Goal: Browse casually

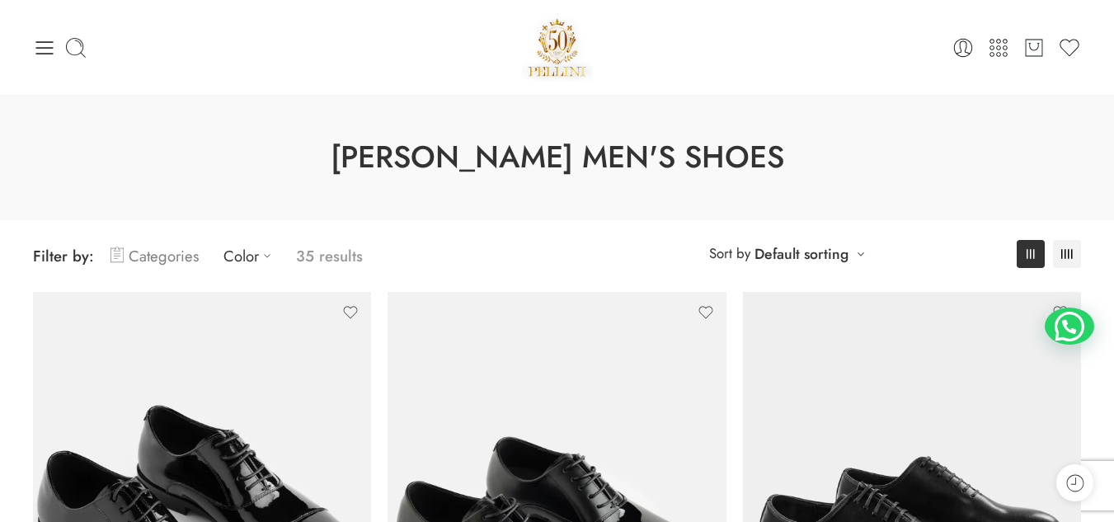
click at [172, 269] on link "Categories" at bounding box center [155, 256] width 88 height 39
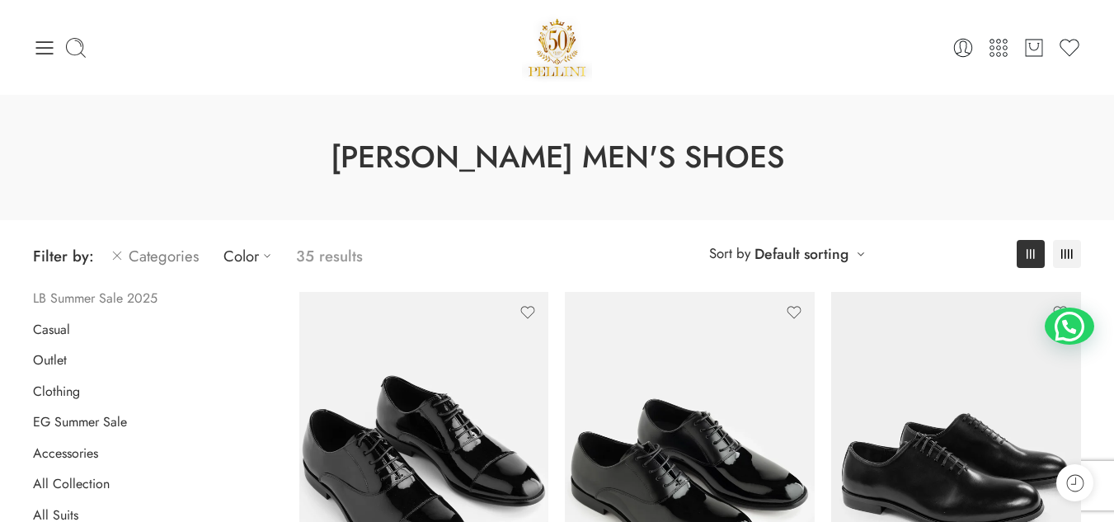
click at [95, 306] on link "LB Summer Sale 2025" at bounding box center [95, 298] width 125 height 16
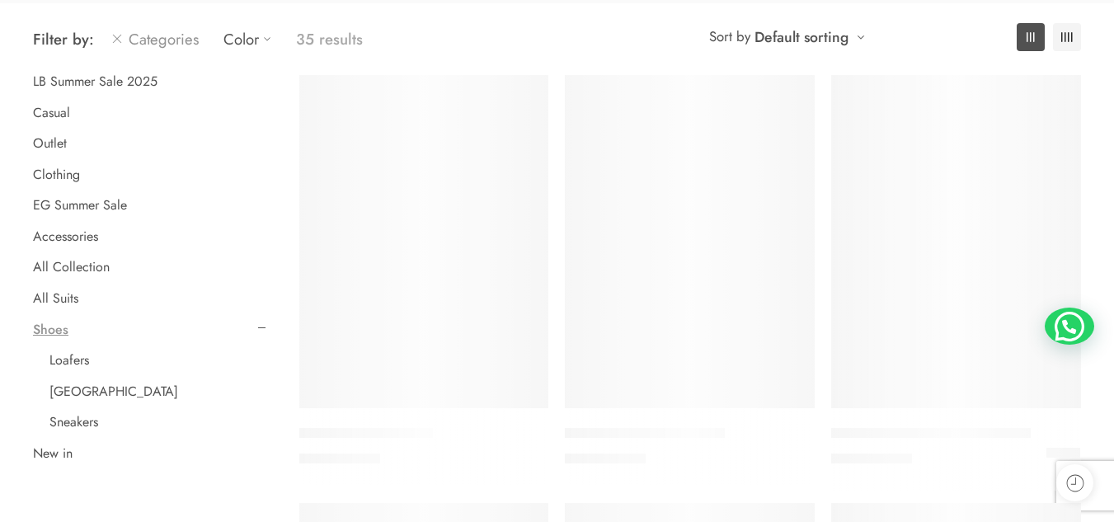
scroll to position [218, 0]
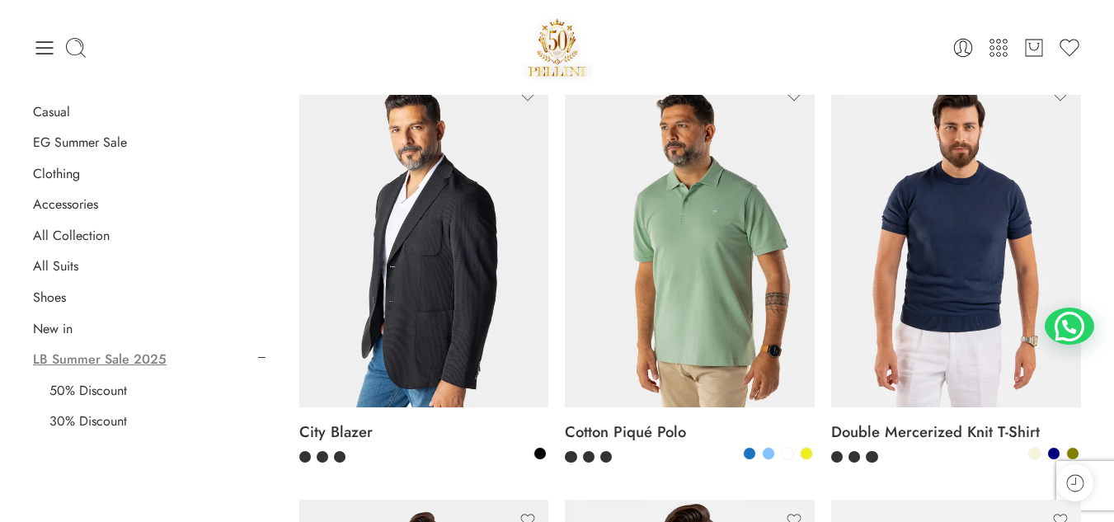
click at [115, 42] on div at bounding box center [208, 47] width 350 height 23
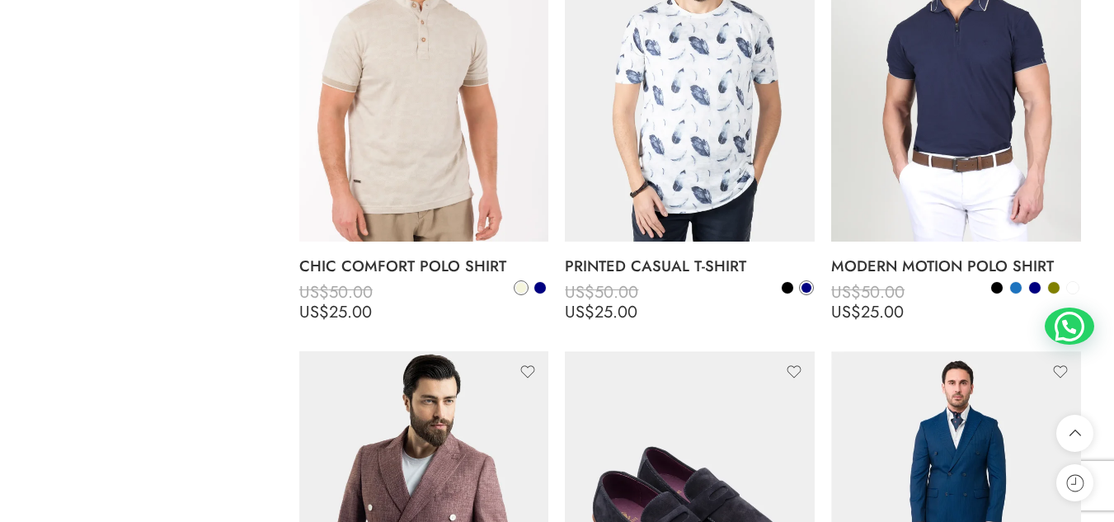
scroll to position [6163, 0]
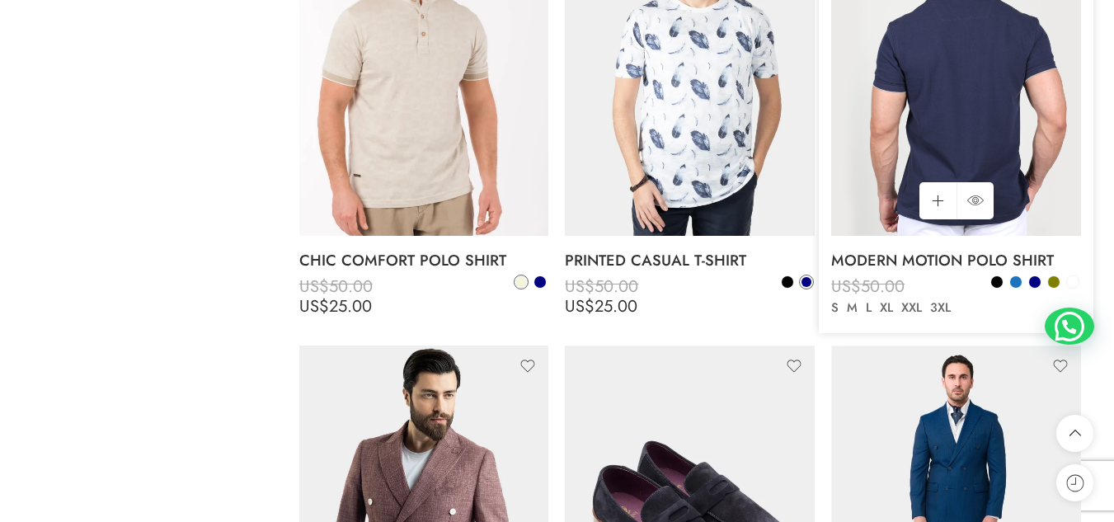
click at [902, 172] on img at bounding box center [956, 69] width 250 height 333
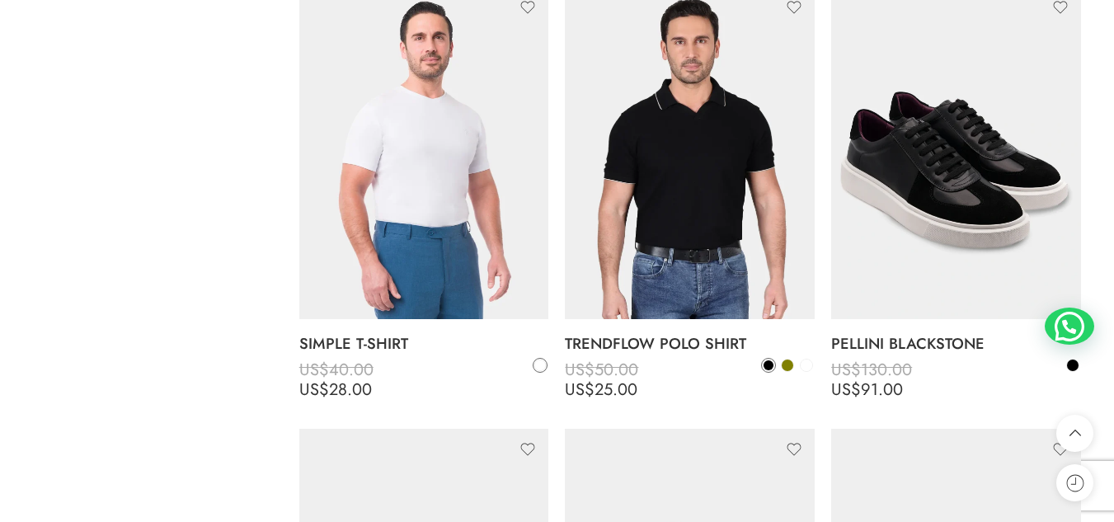
scroll to position [7408, 0]
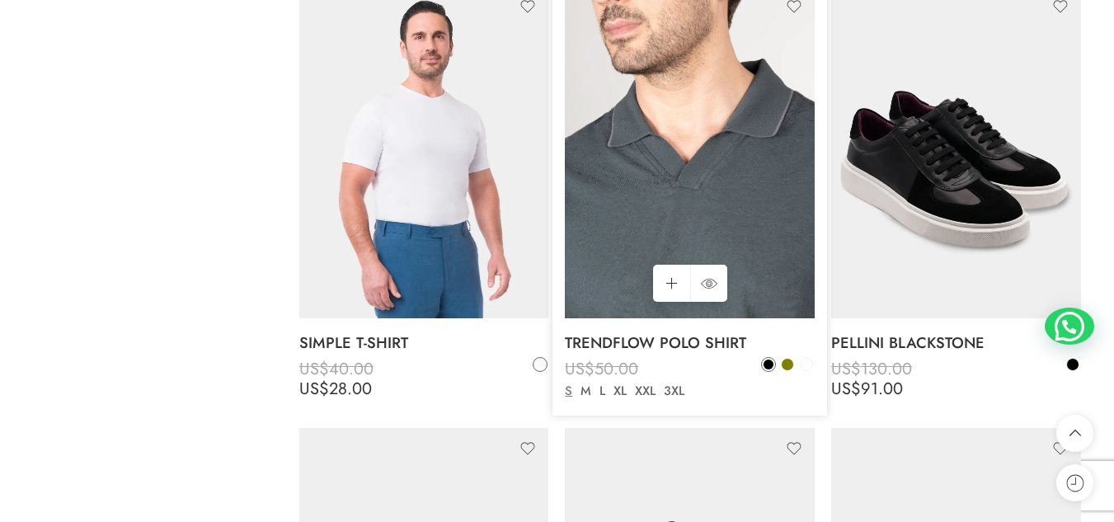
click at [654, 188] on img at bounding box center [690, 152] width 250 height 333
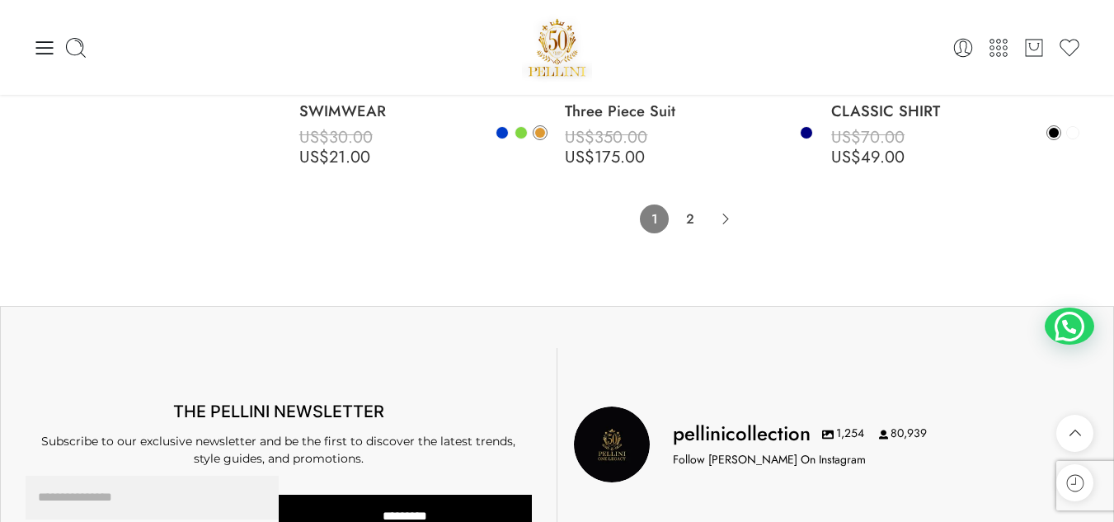
scroll to position [8967, 0]
click at [685, 205] on link "2" at bounding box center [690, 219] width 29 height 29
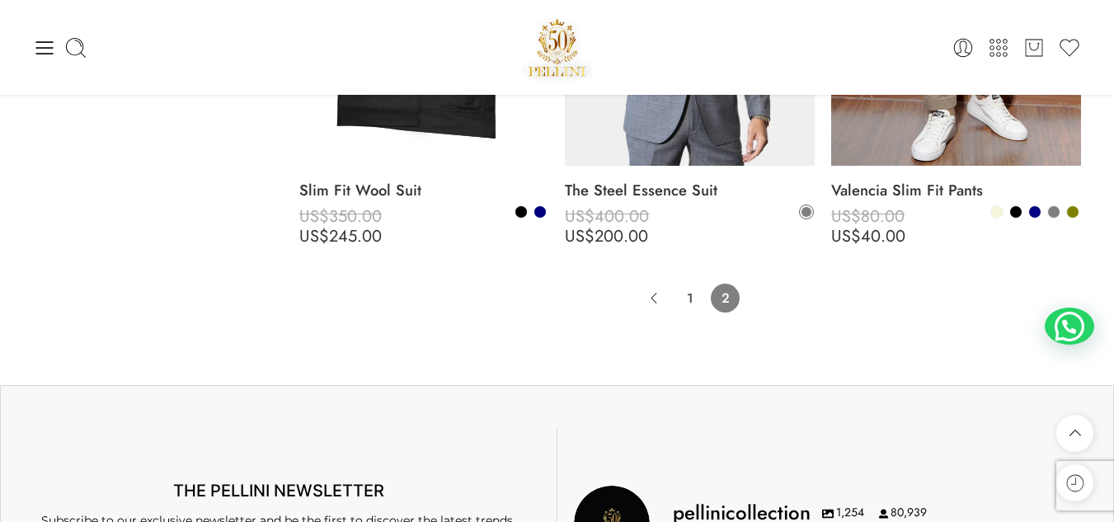
scroll to position [7091, 0]
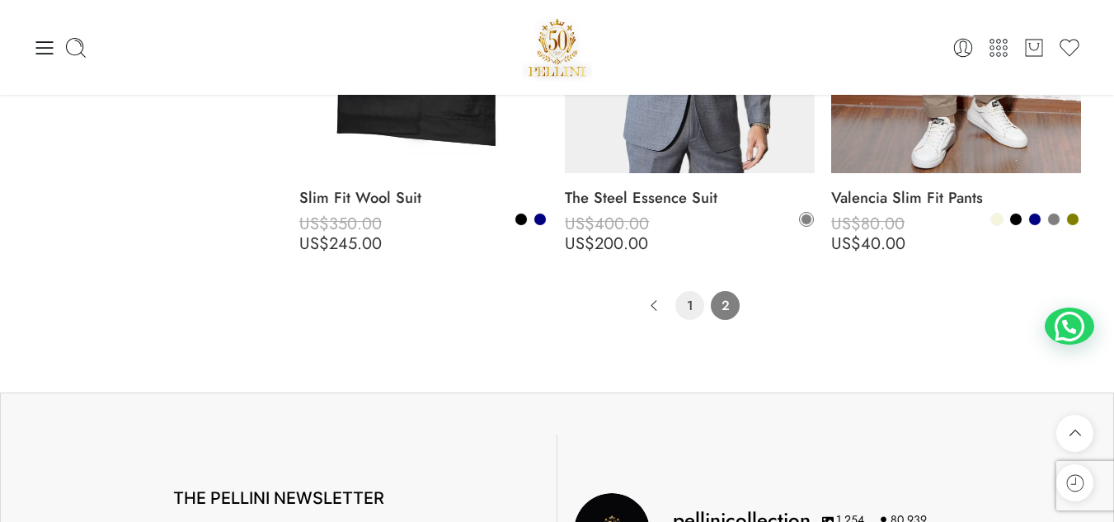
click at [685, 298] on link "1" at bounding box center [690, 305] width 29 height 29
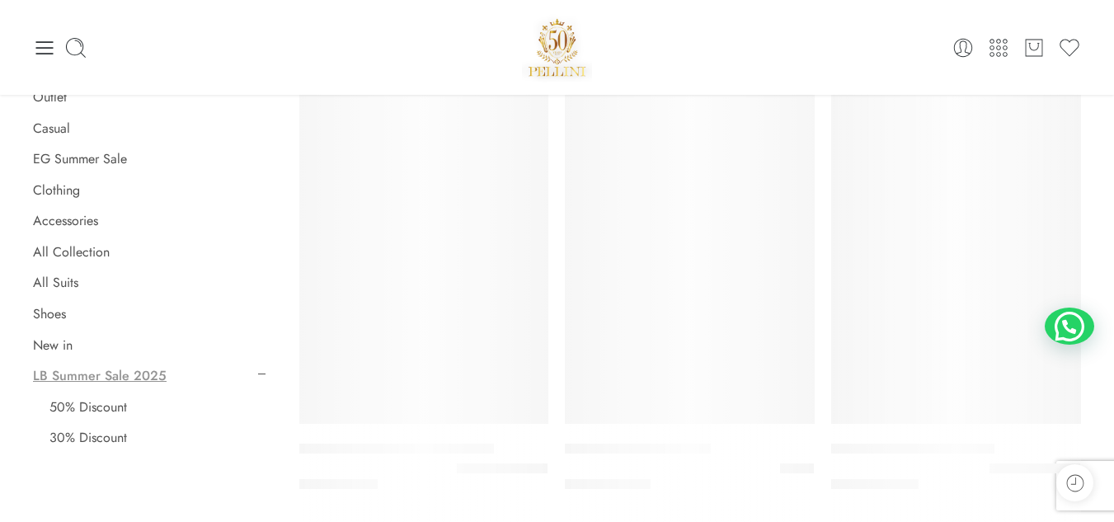
scroll to position [130, 0]
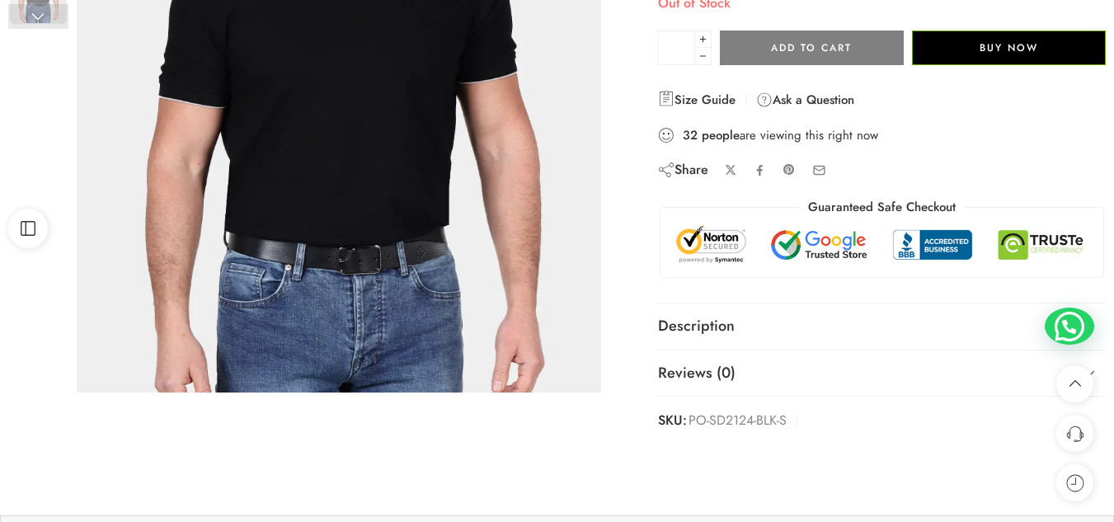
scroll to position [427, 0]
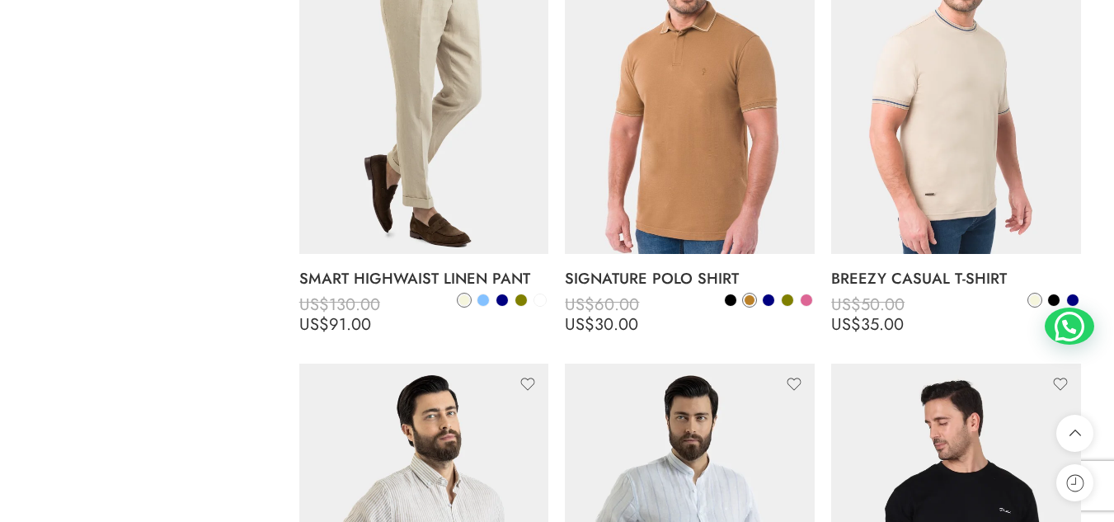
scroll to position [4817, 0]
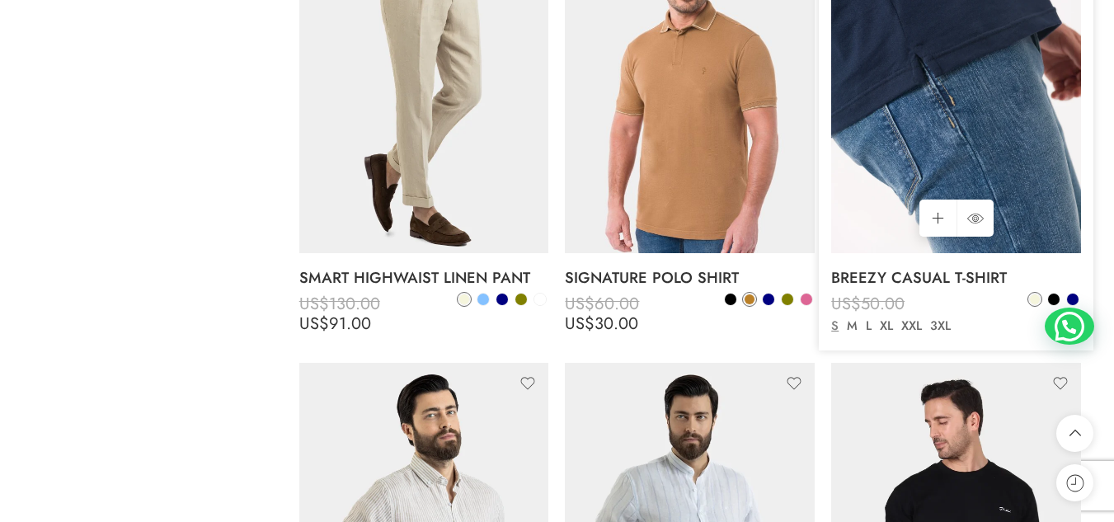
click at [956, 117] on img at bounding box center [956, 86] width 250 height 333
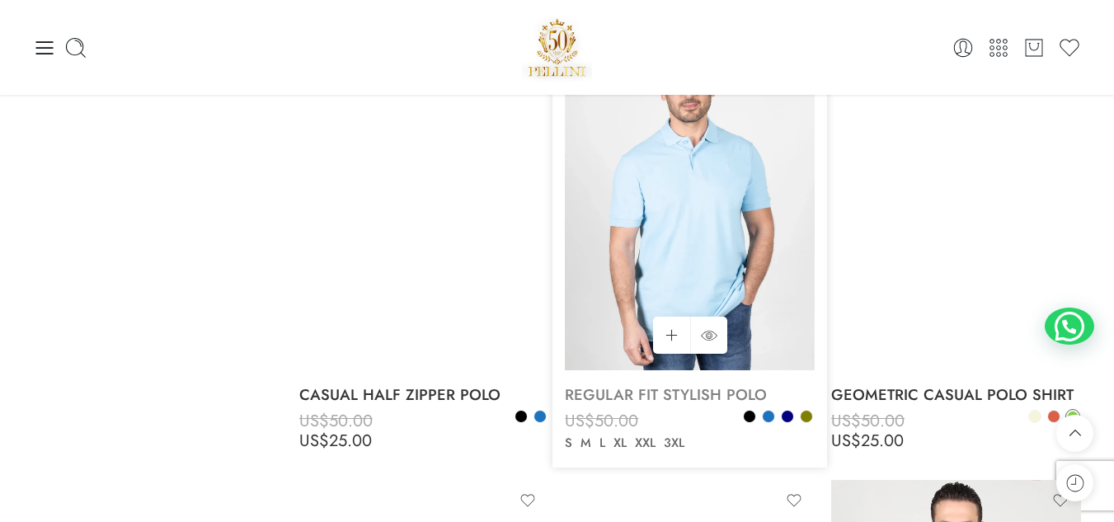
scroll to position [5585, 0]
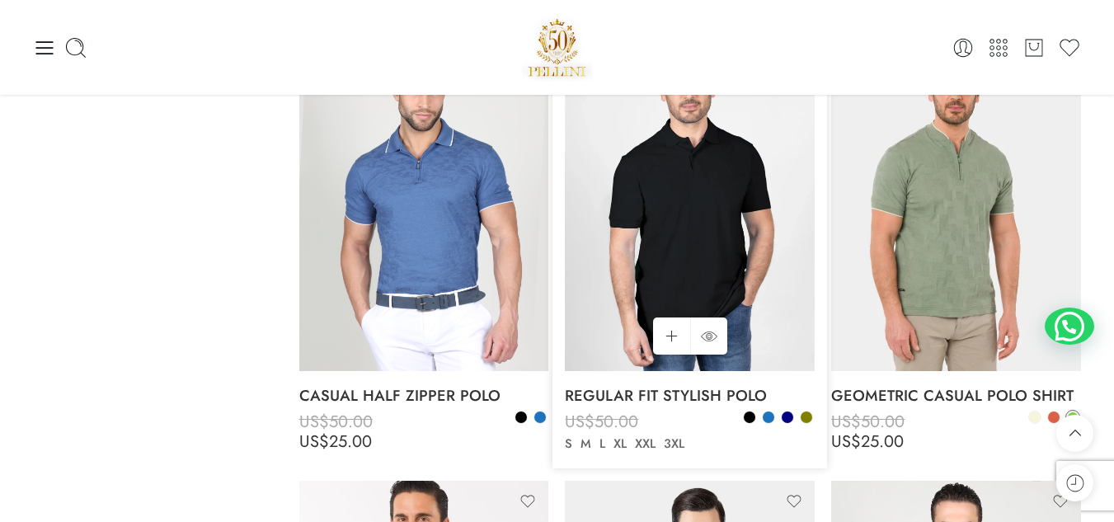
click at [717, 248] on img at bounding box center [690, 205] width 250 height 333
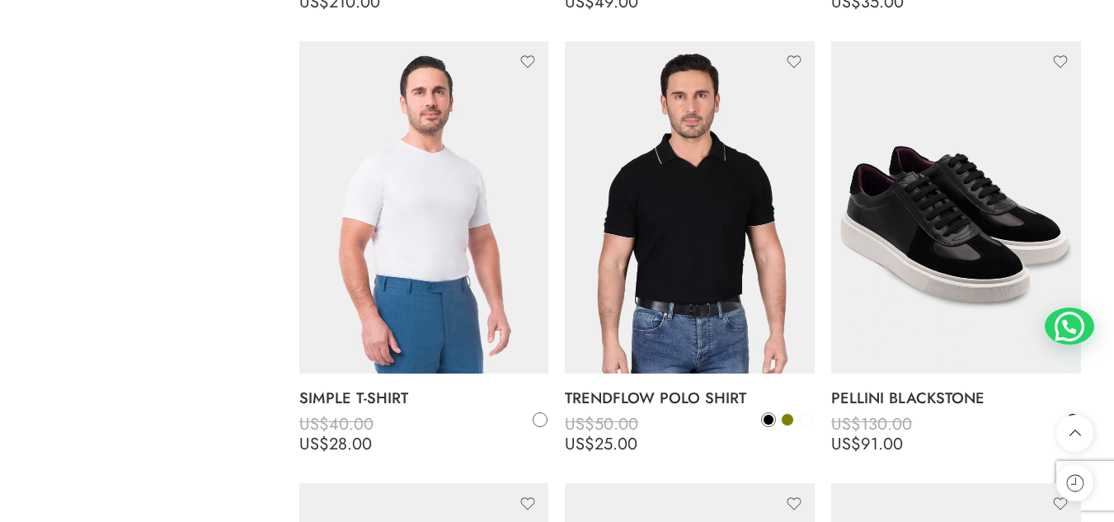
scroll to position [7369, 0]
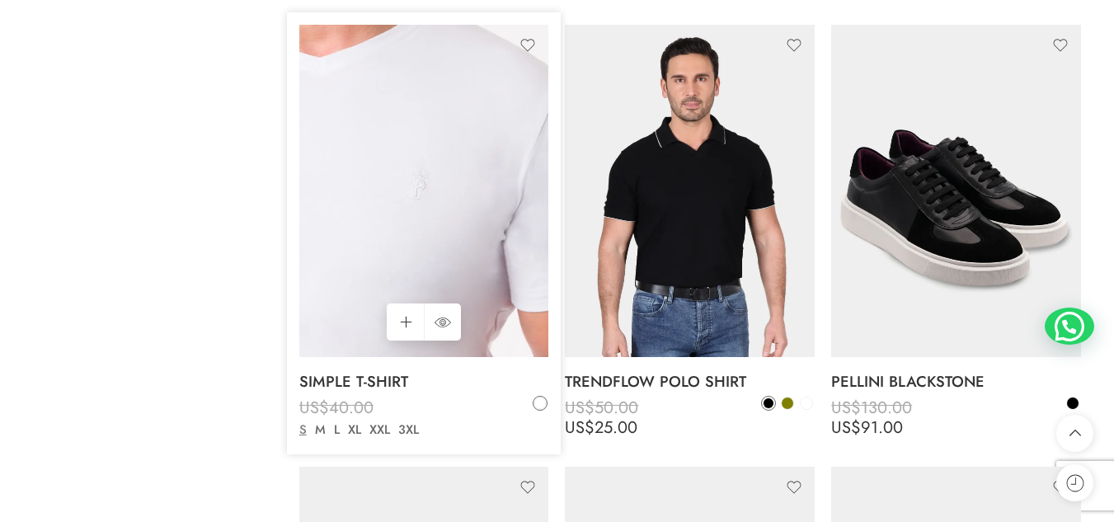
click at [439, 204] on img at bounding box center [424, 191] width 250 height 333
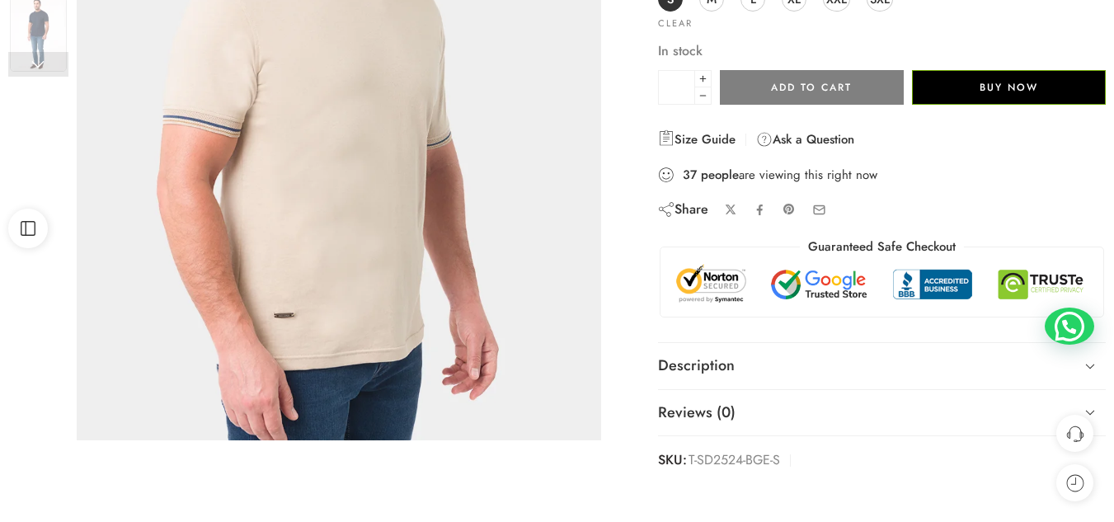
scroll to position [380, 0]
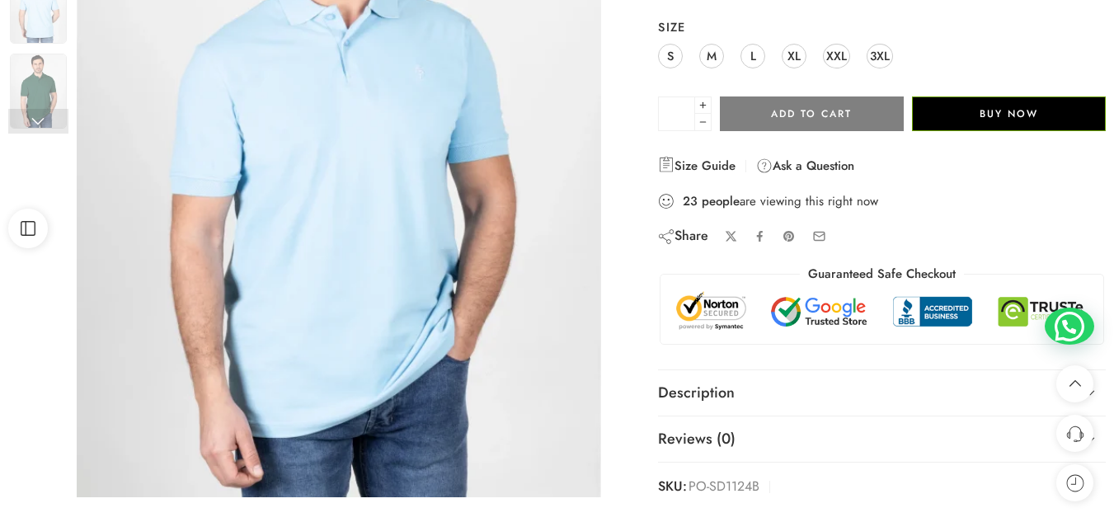
scroll to position [323, 0]
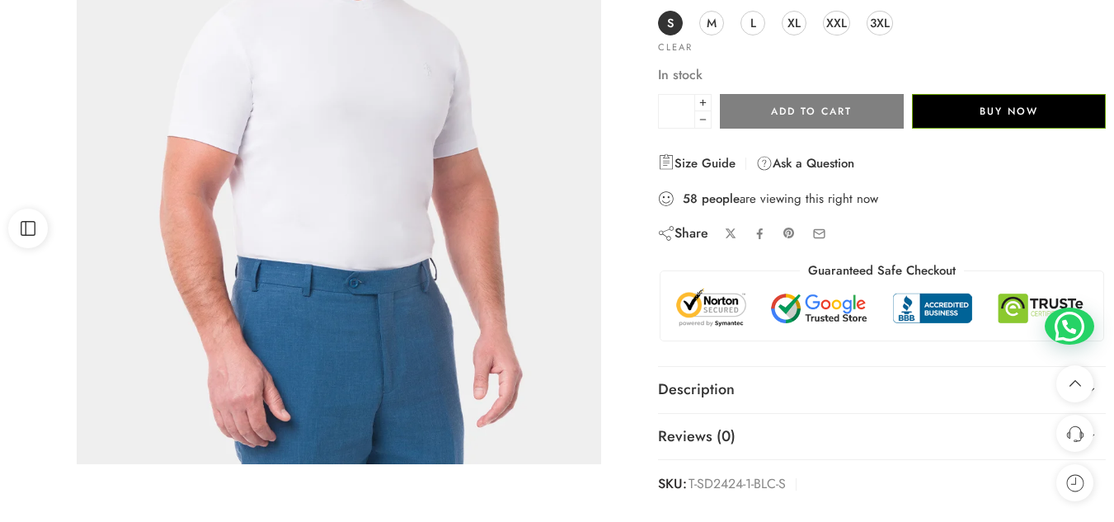
scroll to position [355, 0]
